Goal: Information Seeking & Learning: Learn about a topic

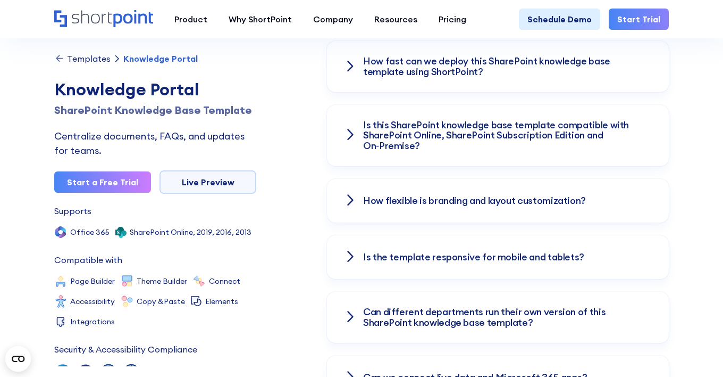
scroll to position [1505, 0]
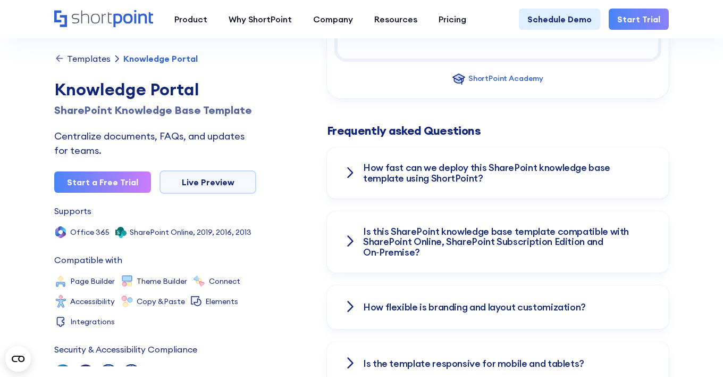
click at [350, 166] on icon at bounding box center [350, 172] width 7 height 13
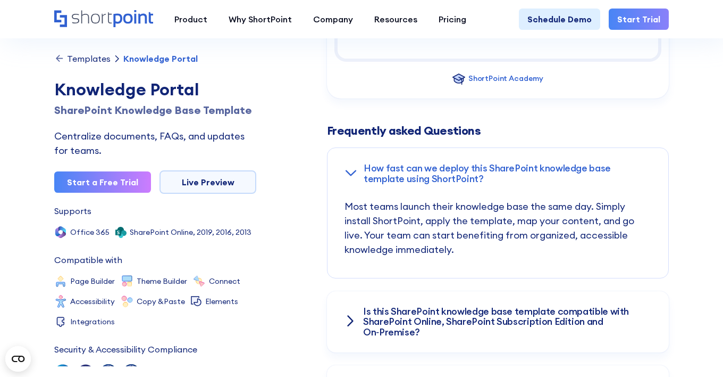
click at [349, 169] on icon at bounding box center [351, 172] width 13 height 7
drag, startPoint x: 349, startPoint y: 154, endPoint x: 352, endPoint y: 149, distance: 5.7
click at [338, 148] on div "How fast can we deploy this SharePoint knowledge base template using ShortPoint?" at bounding box center [498, 173] width 341 height 51
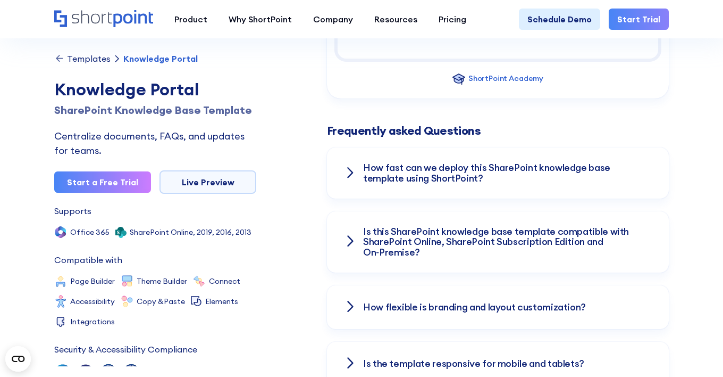
click at [352, 236] on icon at bounding box center [350, 241] width 5 height 10
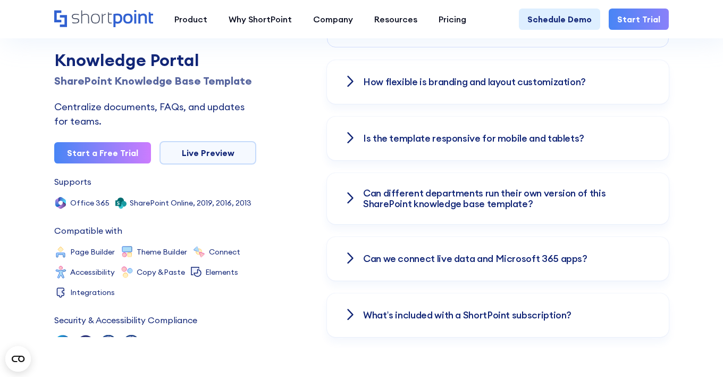
scroll to position [1930, 0]
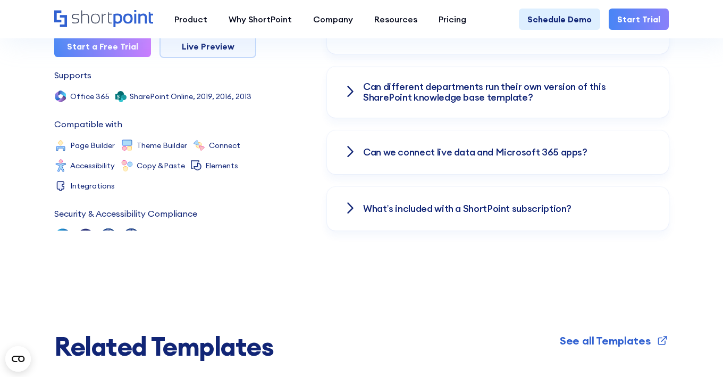
click at [344, 190] on div "What’s included with a ShortPoint subscription?" at bounding box center [498, 209] width 342 height 44
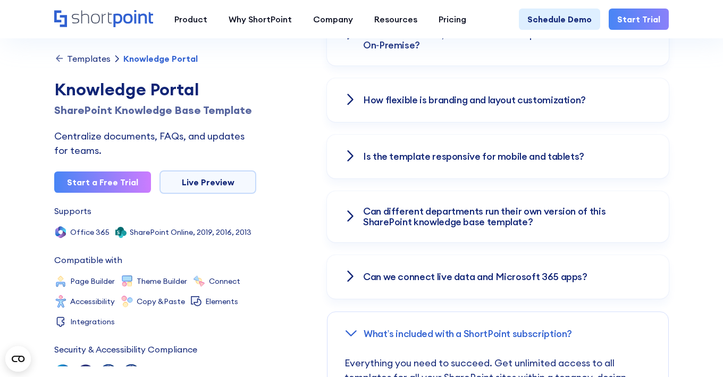
scroll to position [1623, 0]
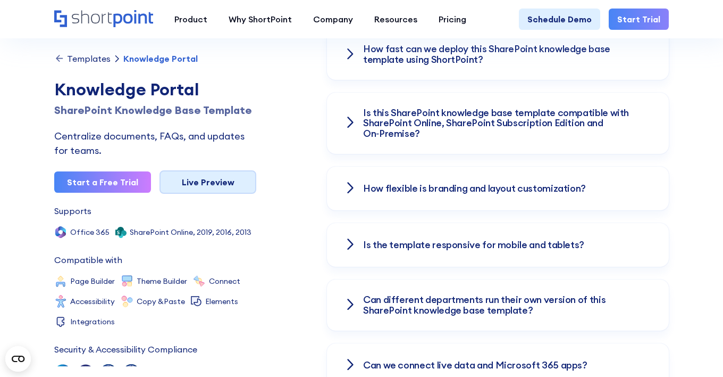
click at [199, 185] on link "Live Preview" at bounding box center [208, 181] width 97 height 23
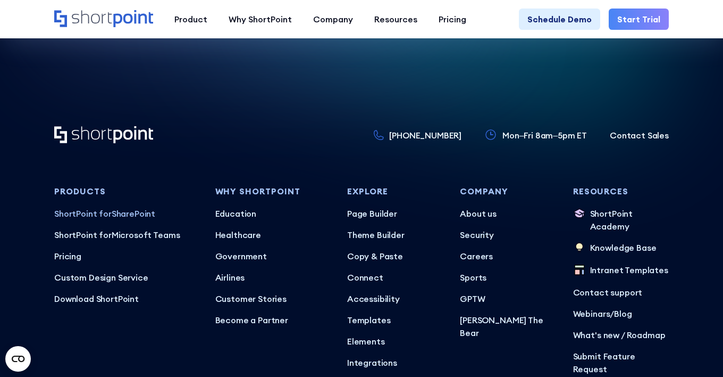
scroll to position [3432, 0]
drag, startPoint x: 64, startPoint y: 243, endPoint x: 59, endPoint y: 243, distance: 5.9
click at [59, 249] on p "Pricing" at bounding box center [126, 255] width 144 height 13
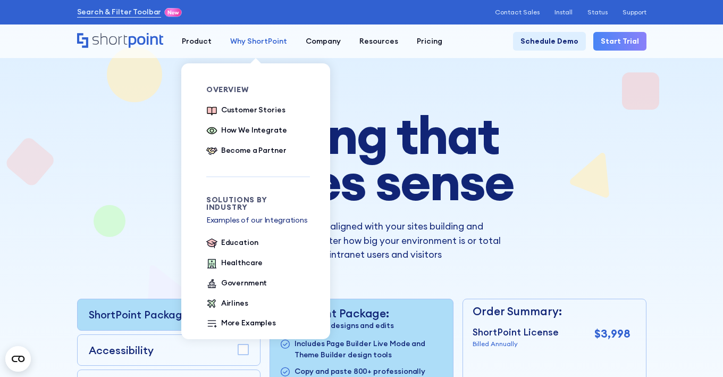
drag, startPoint x: 0, startPoint y: 0, endPoint x: 280, endPoint y: 41, distance: 283.3
click at [280, 41] on div "Why ShortPoint" at bounding box center [258, 41] width 57 height 11
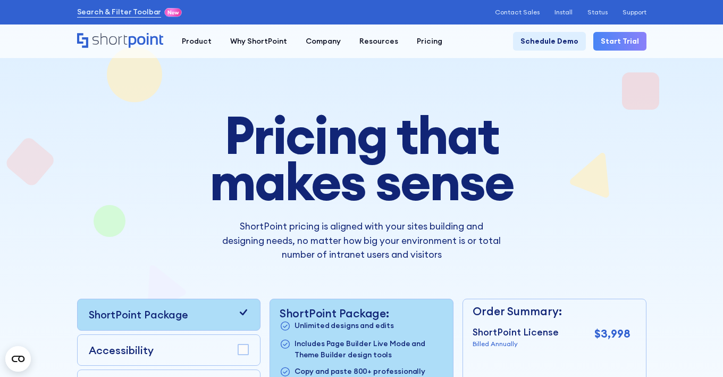
click at [282, 18] on div "Search & Filter Toolbar -777 Days -1 Hours -57 Minutes -19 Seconds Until Launch…" at bounding box center [362, 12] width 570 height 13
drag, startPoint x: 282, startPoint y: 18, endPoint x: 22, endPoint y: 157, distance: 295.1
click at [22, 157] on div at bounding box center [361, 287] width 723 height 537
drag, startPoint x: 22, startPoint y: 157, endPoint x: 50, endPoint y: 66, distance: 94.6
click at [50, 66] on div at bounding box center [362, 287] width 670 height 537
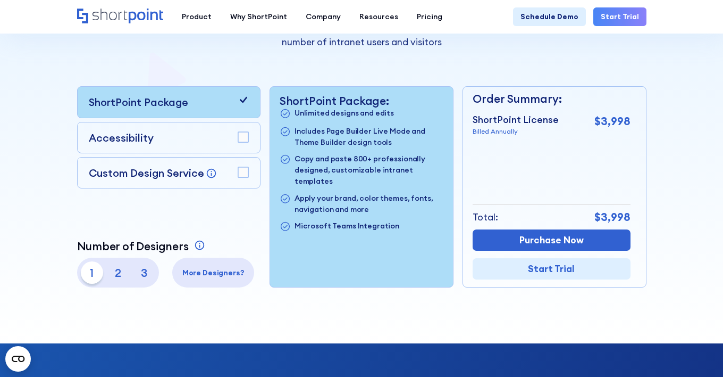
scroll to position [213, 0]
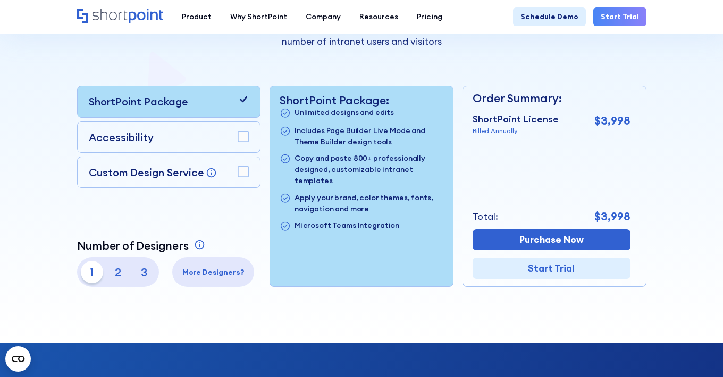
click at [244, 137] on rect at bounding box center [243, 136] width 10 height 10
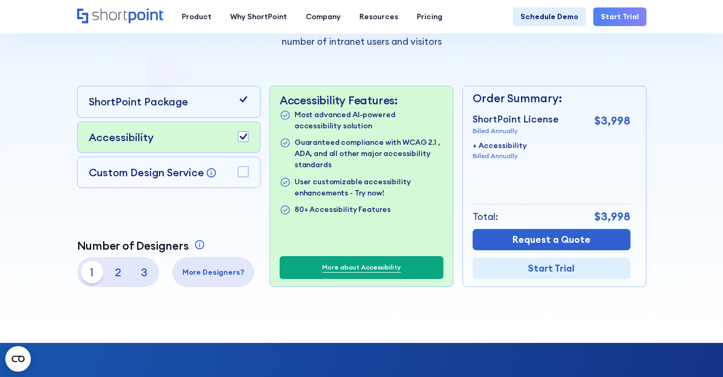
click at [239, 129] on div "Accessibility" at bounding box center [169, 136] width 160 height 15
click at [238, 138] on rect at bounding box center [243, 136] width 10 height 10
click at [243, 175] on rect at bounding box center [243, 171] width 10 height 10
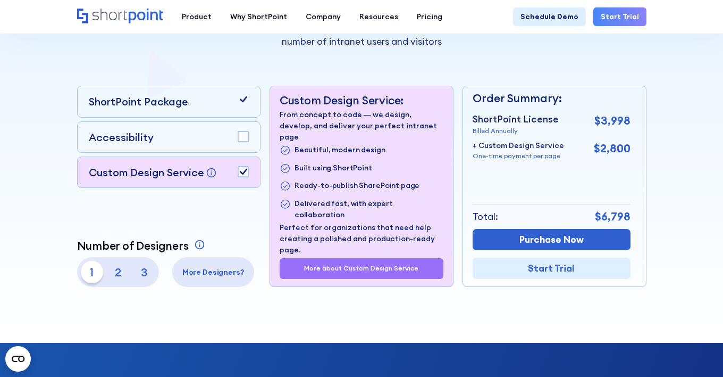
click at [241, 168] on rect at bounding box center [243, 171] width 10 height 10
click at [244, 99] on icon at bounding box center [243, 99] width 7 height 6
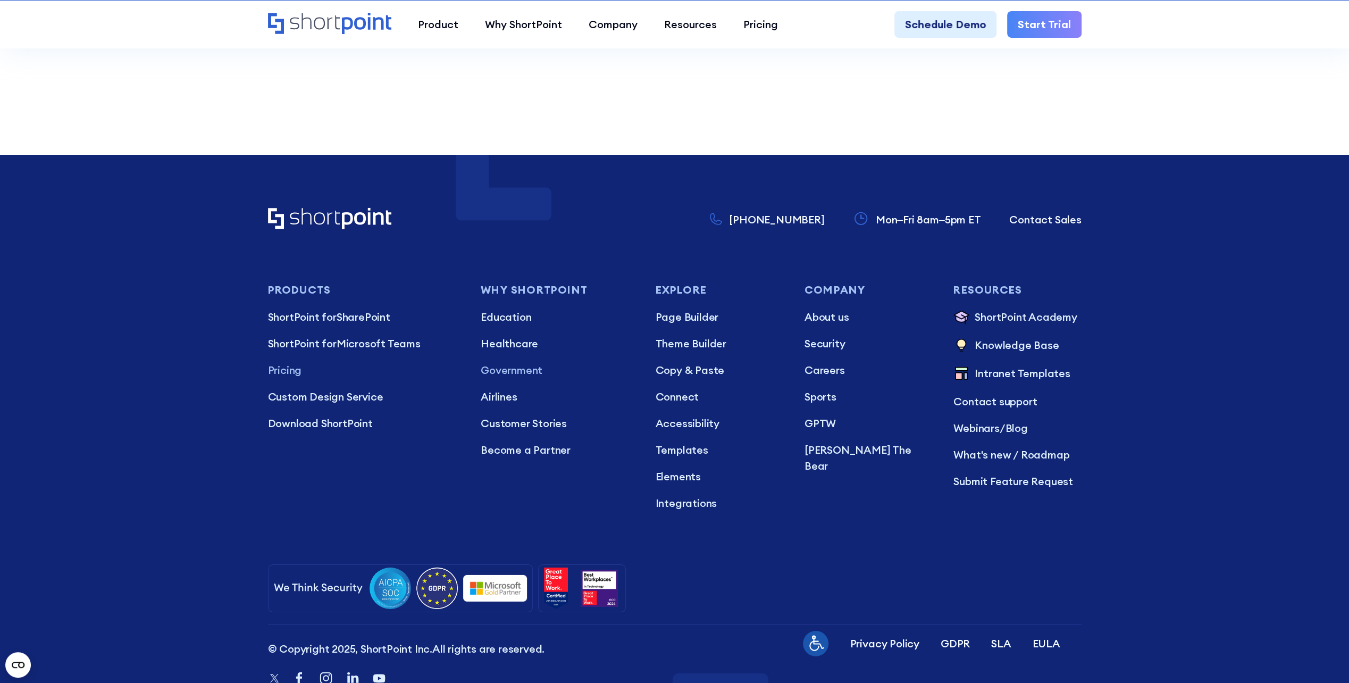
scroll to position [3085, 0]
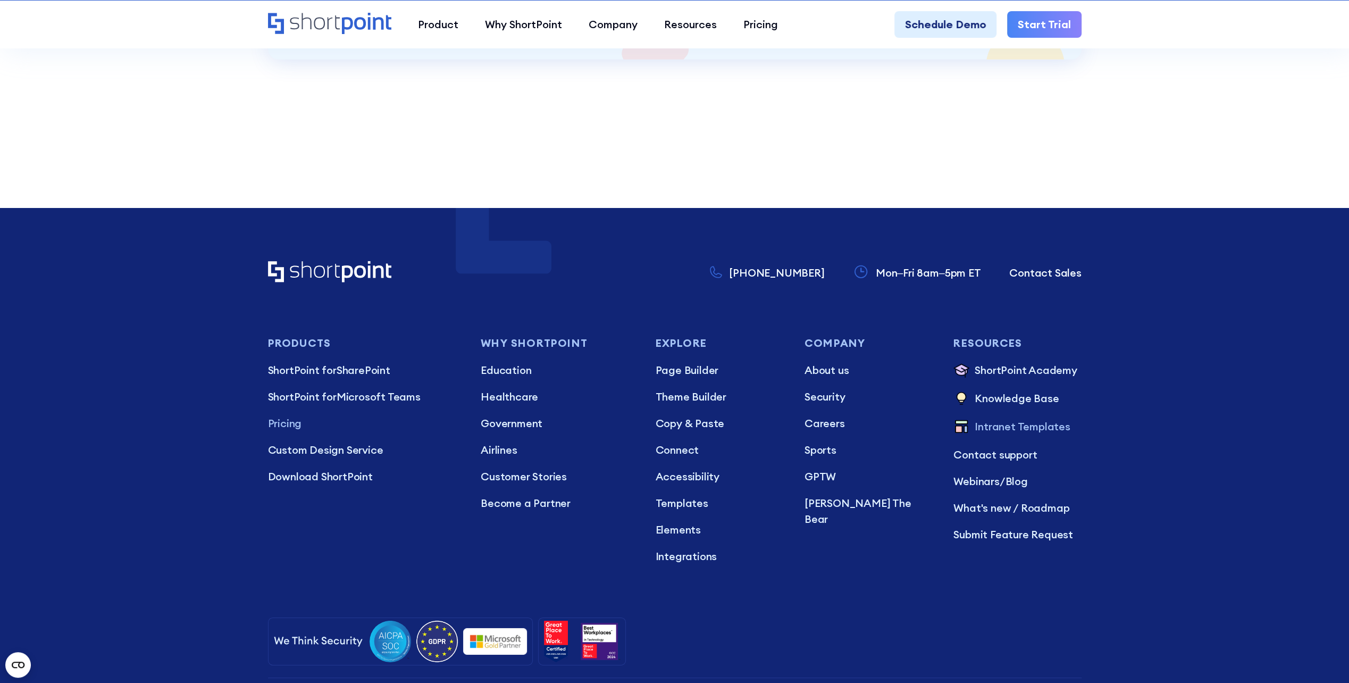
click at [723, 376] on p "Intranet Templates" at bounding box center [1022, 428] width 95 height 18
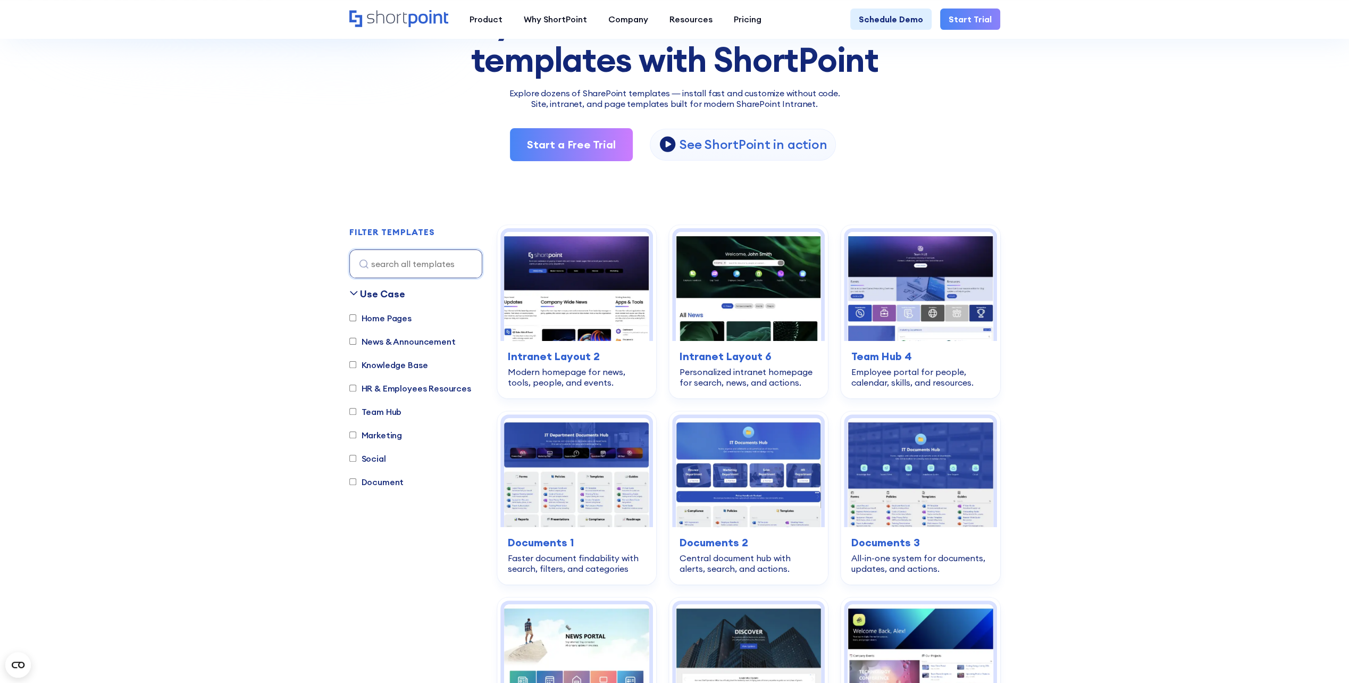
scroll to position [160, 0]
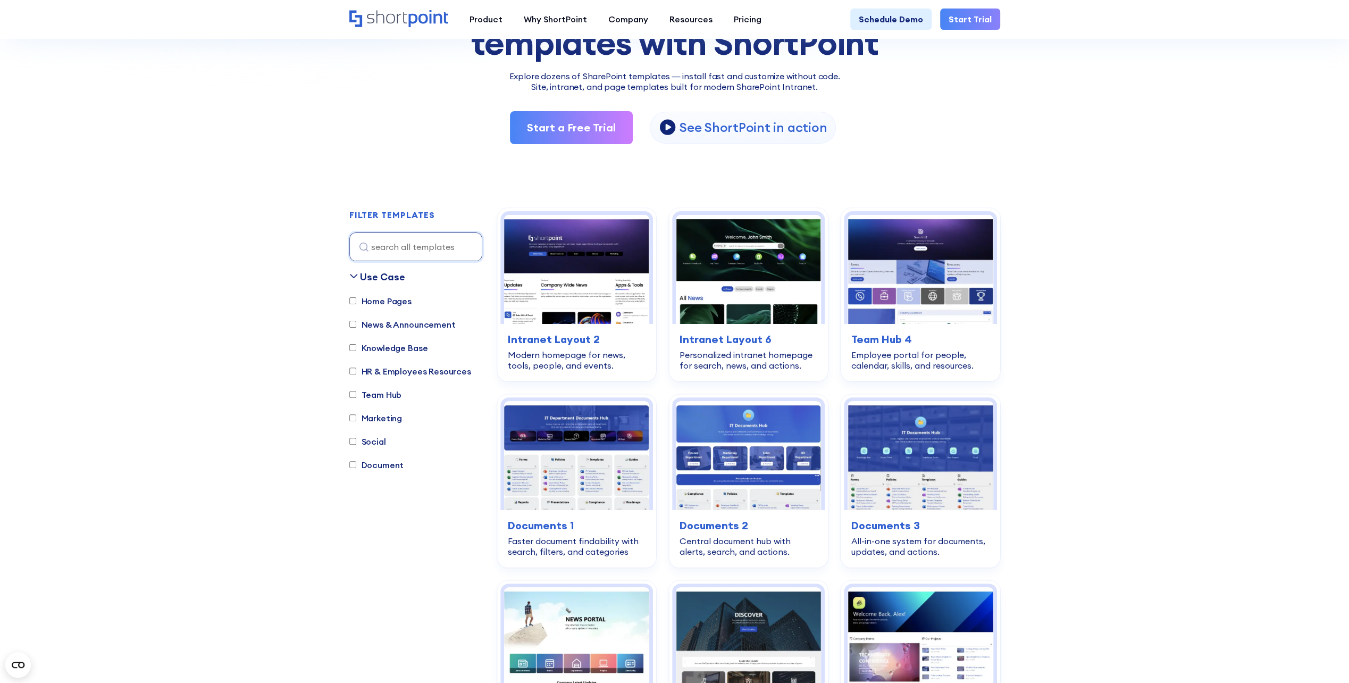
click at [354, 466] on input "Document" at bounding box center [352, 464] width 7 height 7
checkbox input "true"
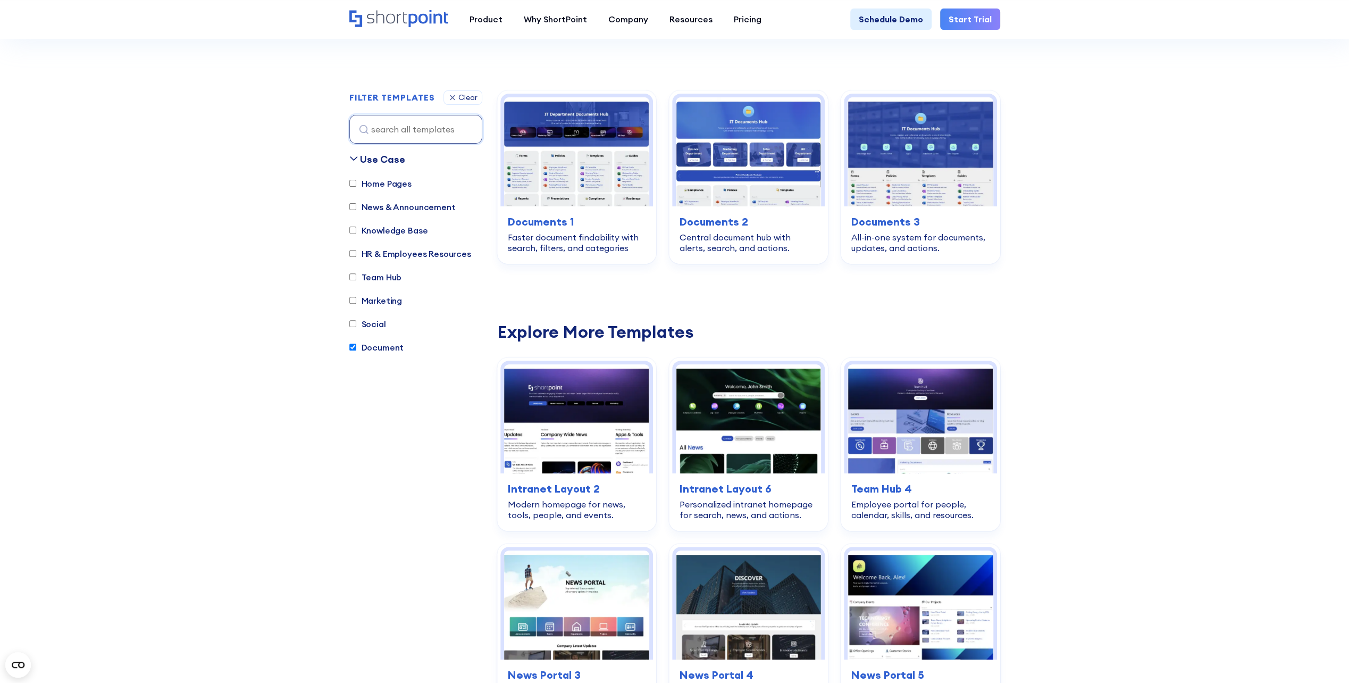
scroll to position [261, 0]
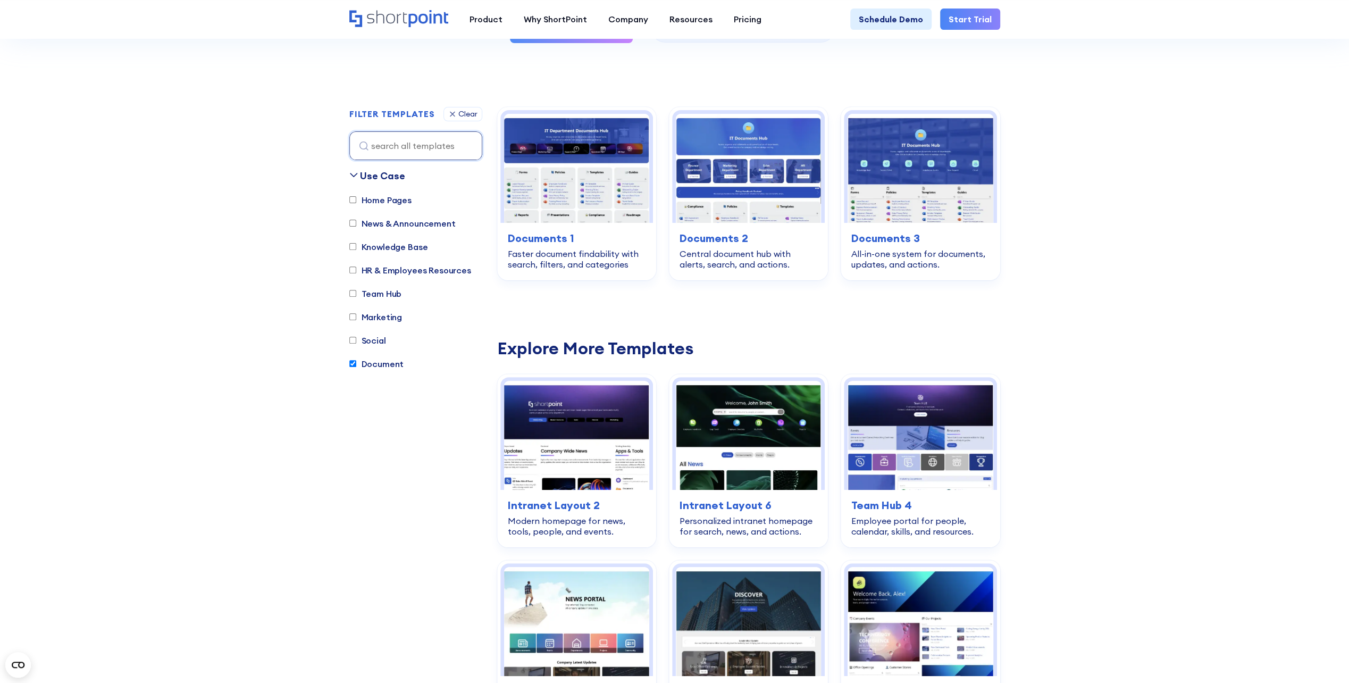
click at [353, 269] on input "HR & Employees Resources" at bounding box center [352, 269] width 7 height 7
checkbox input "true"
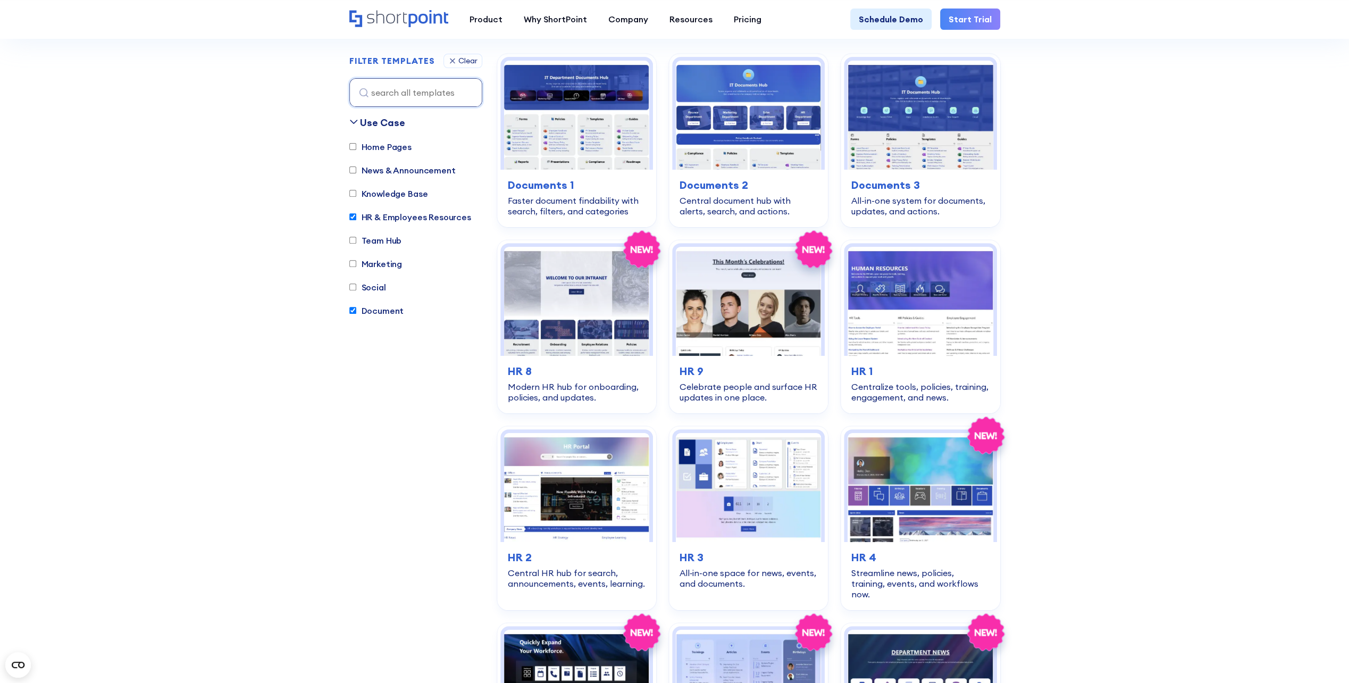
scroll to position [314, 0]
click at [350, 194] on input "Knowledge Base" at bounding box center [352, 193] width 7 height 7
checkbox input "true"
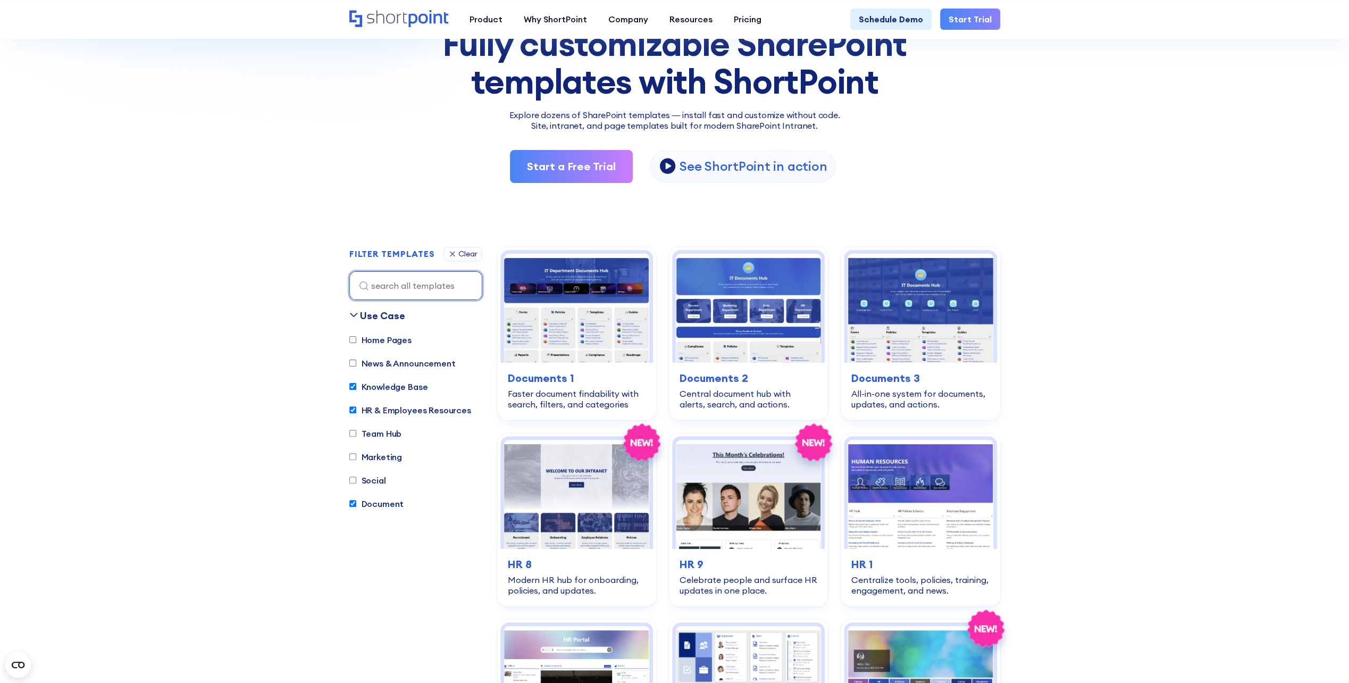
scroll to position [110, 0]
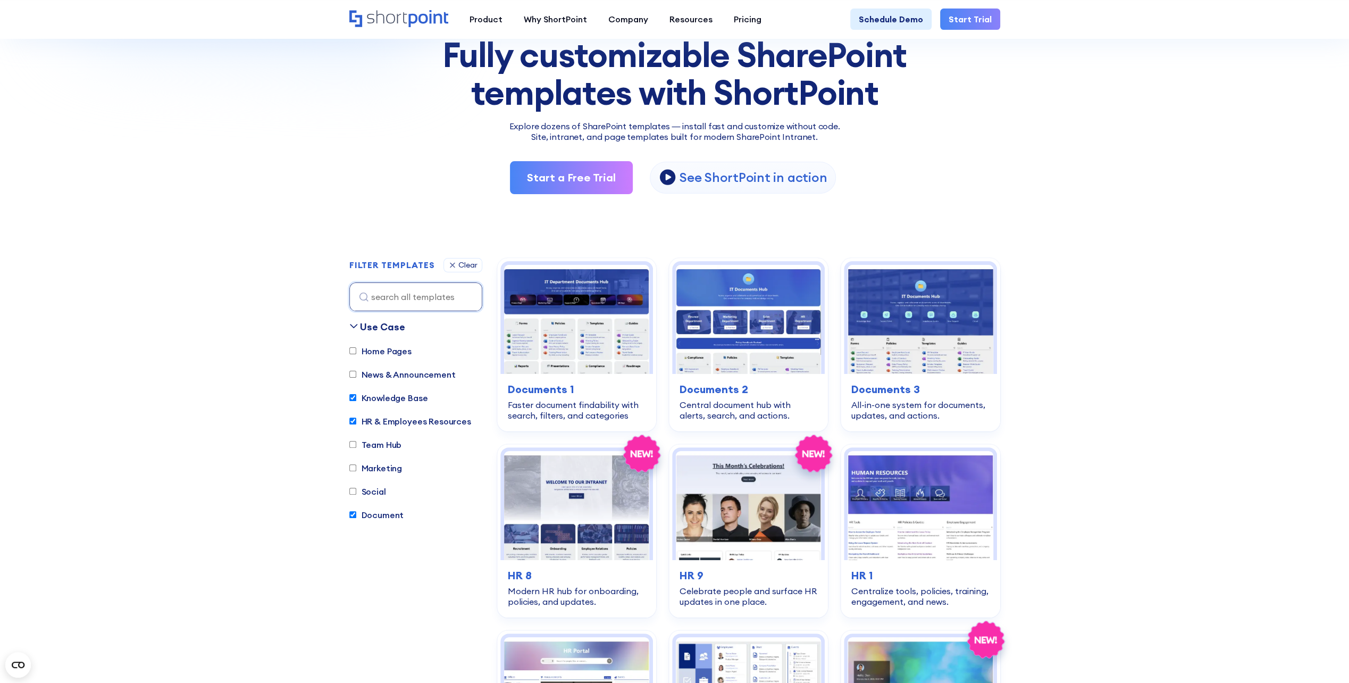
click at [351, 349] on input "Home Pages" at bounding box center [352, 350] width 7 height 7
checkbox input "true"
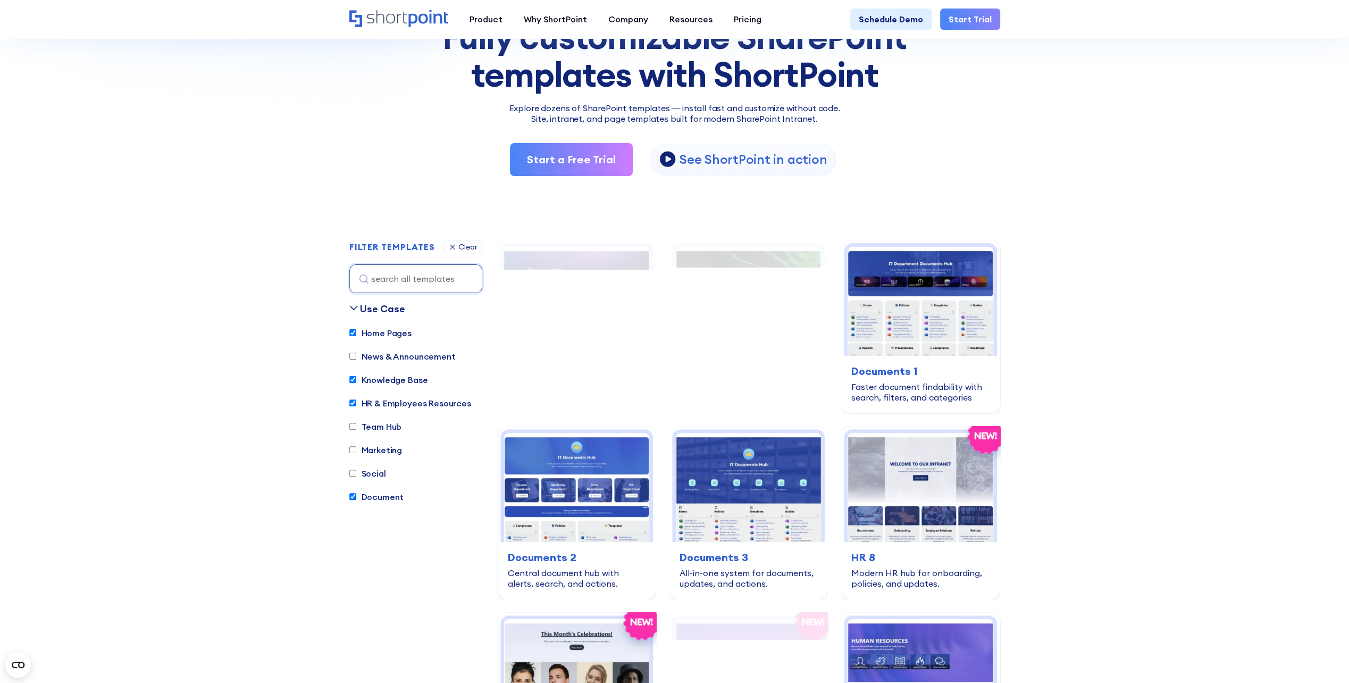
click at [351, 349] on div "Home Pages News & Announcement Knowledge Base HR & Employees Resources Team Hub…" at bounding box center [415, 420] width 133 height 187
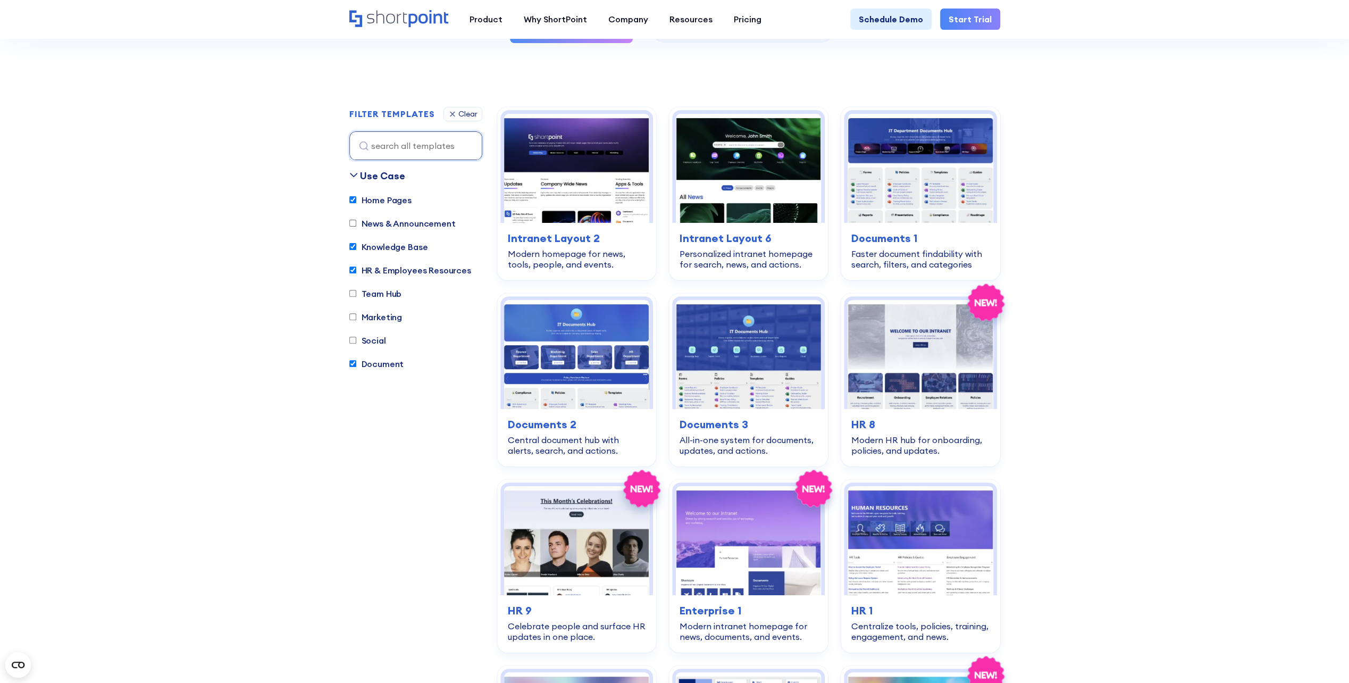
scroll to position [207, 0]
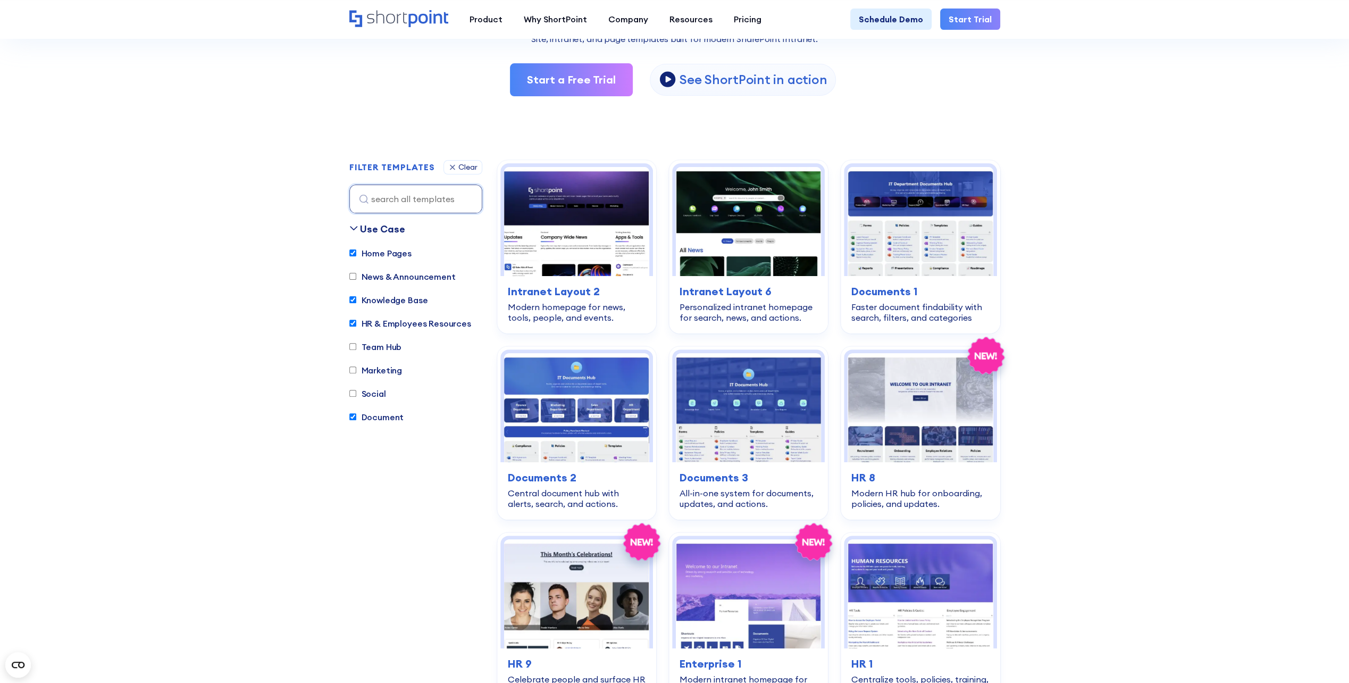
click at [353, 343] on input "Team Hub" at bounding box center [352, 346] width 7 height 7
checkbox input "true"
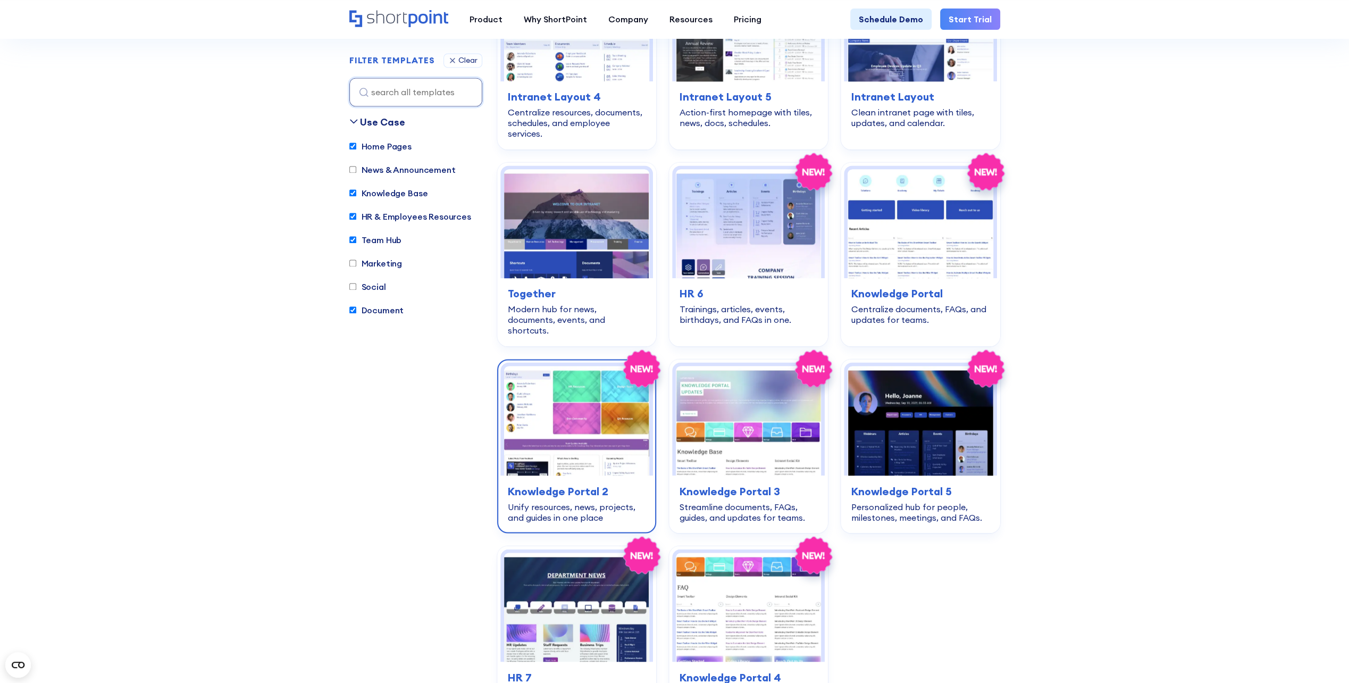
scroll to position [1537, 0]
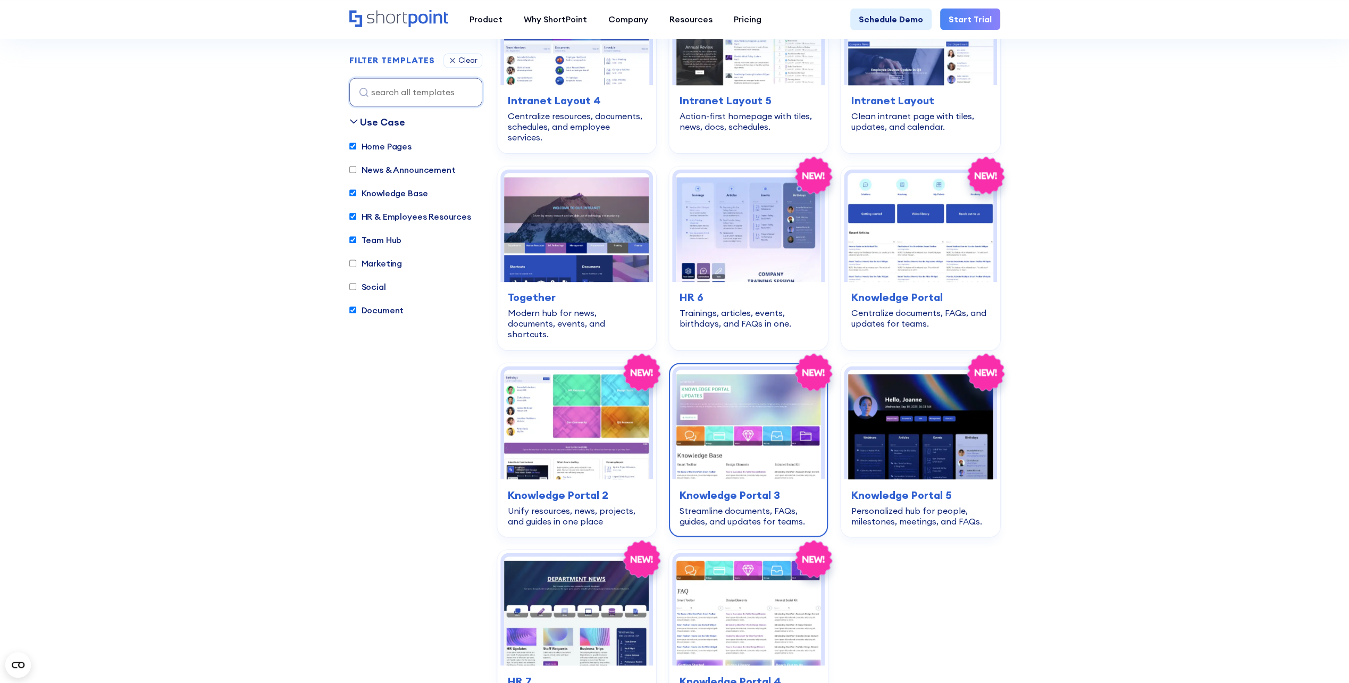
click at [749, 436] on img at bounding box center [748, 424] width 145 height 109
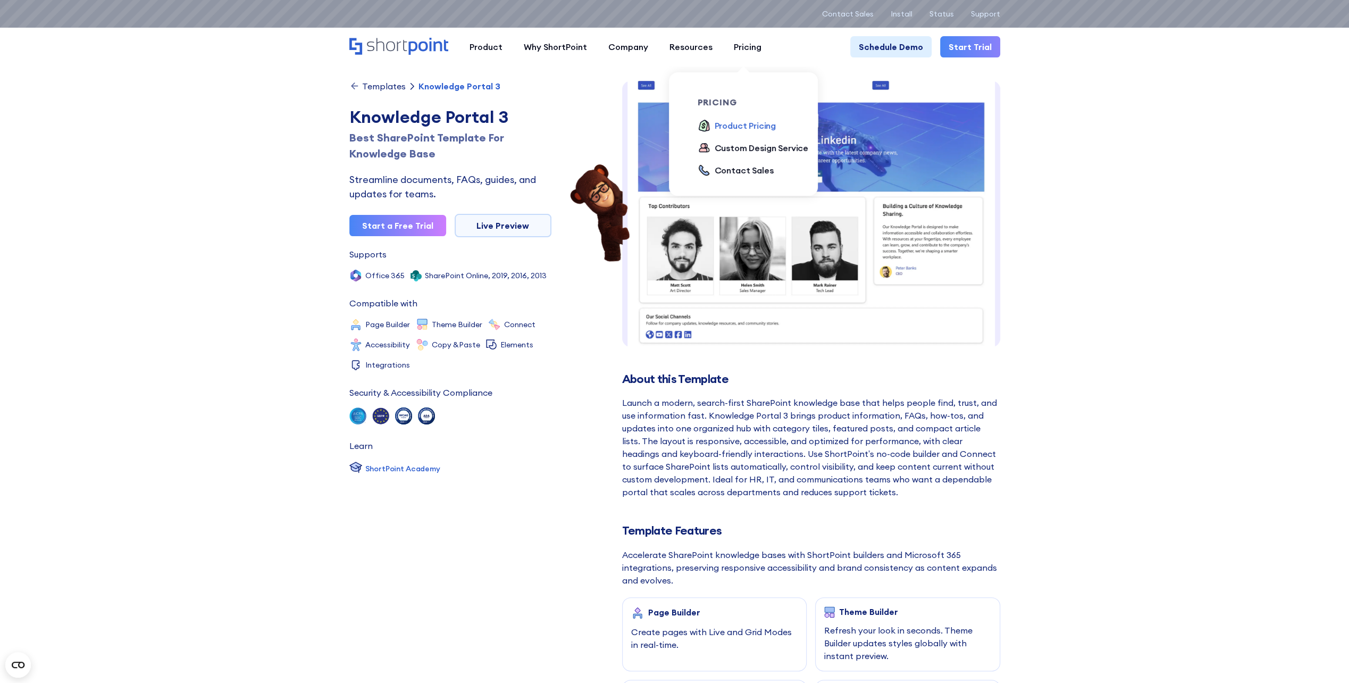
click at [744, 121] on div "Product Pricing" at bounding box center [746, 125] width 62 height 13
